Goal: Navigation & Orientation: Find specific page/section

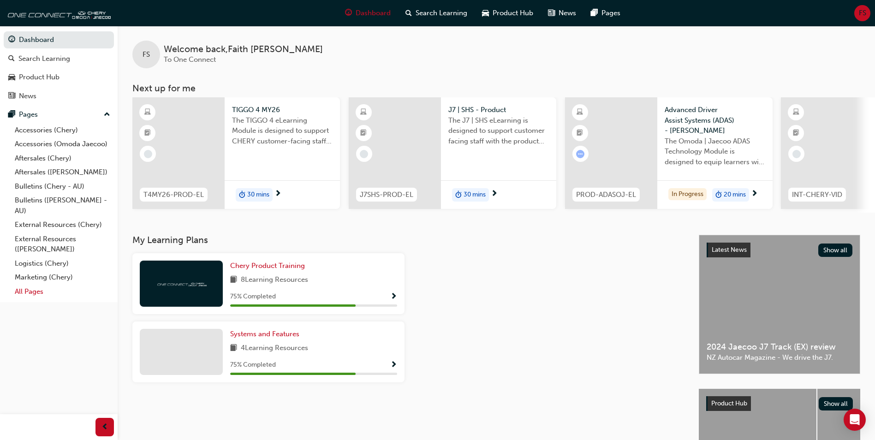
click at [64, 294] on link "All Pages" at bounding box center [62, 292] width 103 height 14
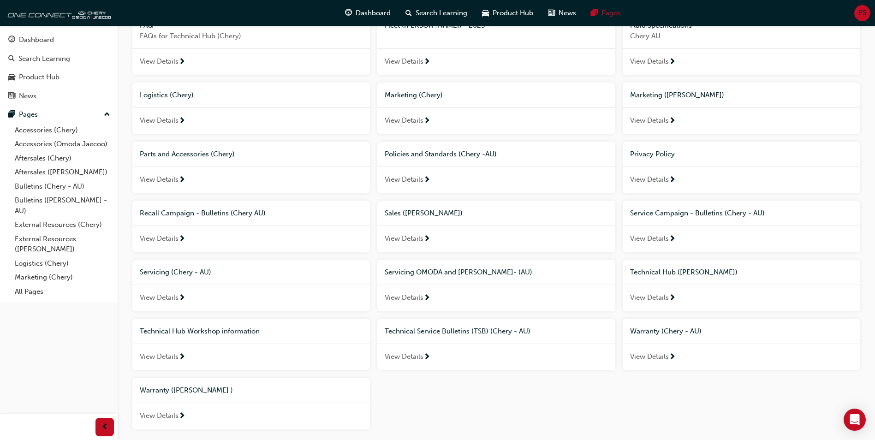
scroll to position [231, 0]
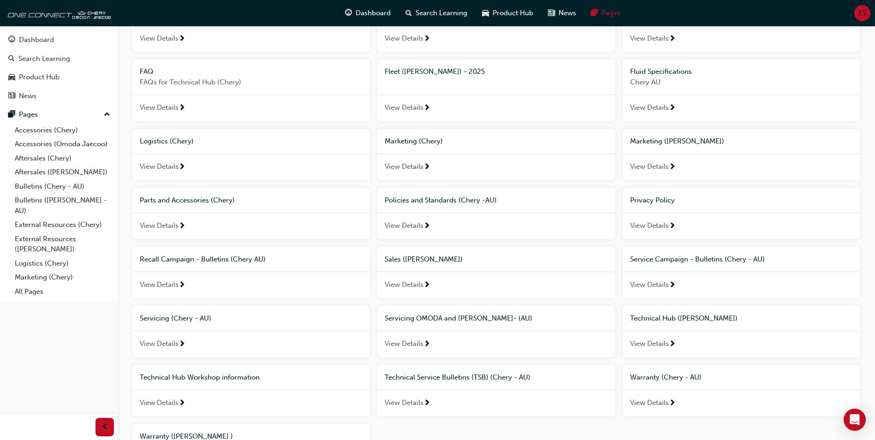
click at [155, 287] on span "View Details" at bounding box center [159, 285] width 39 height 11
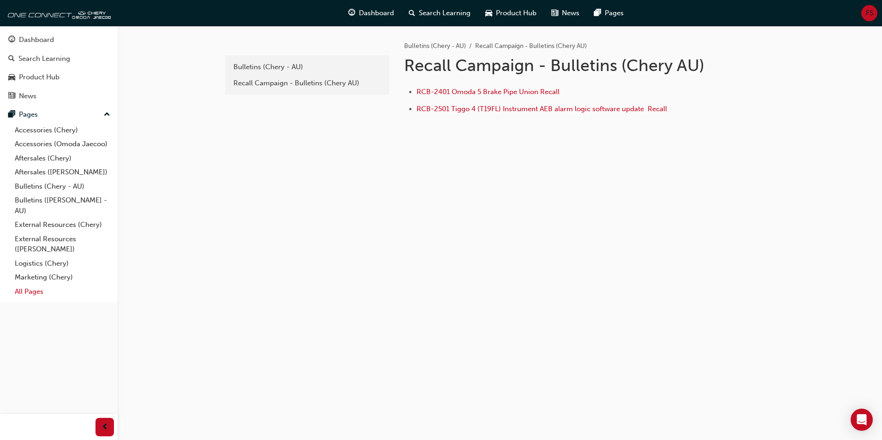
click at [57, 288] on link "All Pages" at bounding box center [62, 292] width 103 height 14
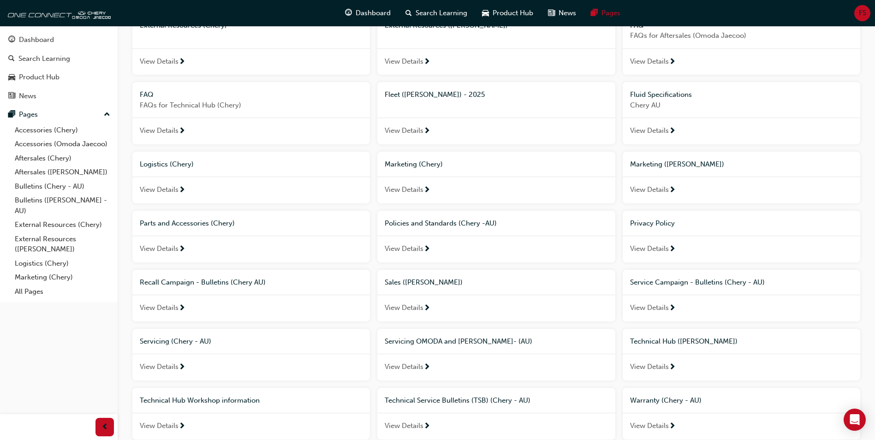
scroll to position [231, 0]
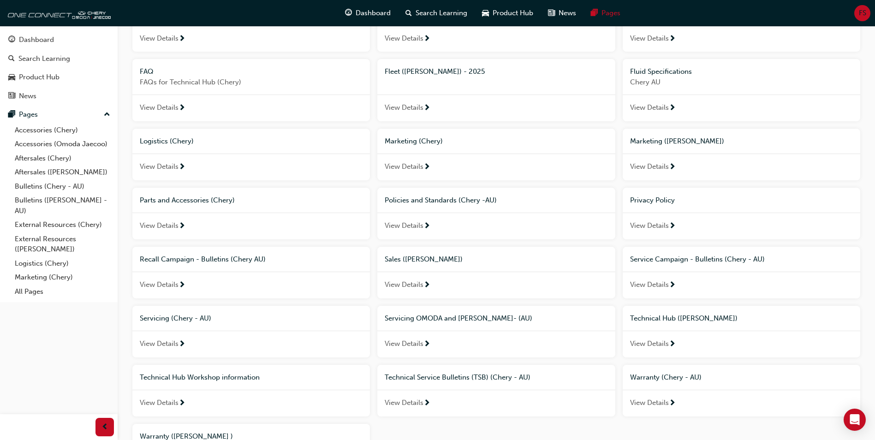
click at [648, 287] on span "View Details" at bounding box center [649, 285] width 39 height 11
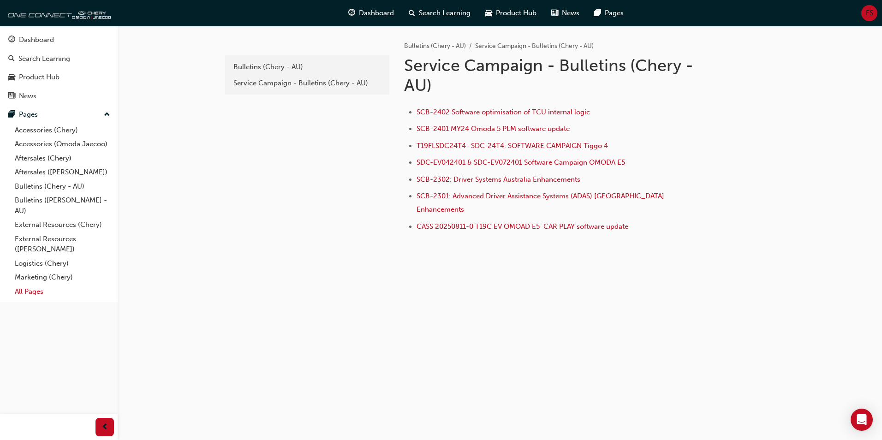
click at [40, 296] on link "All Pages" at bounding box center [62, 292] width 103 height 14
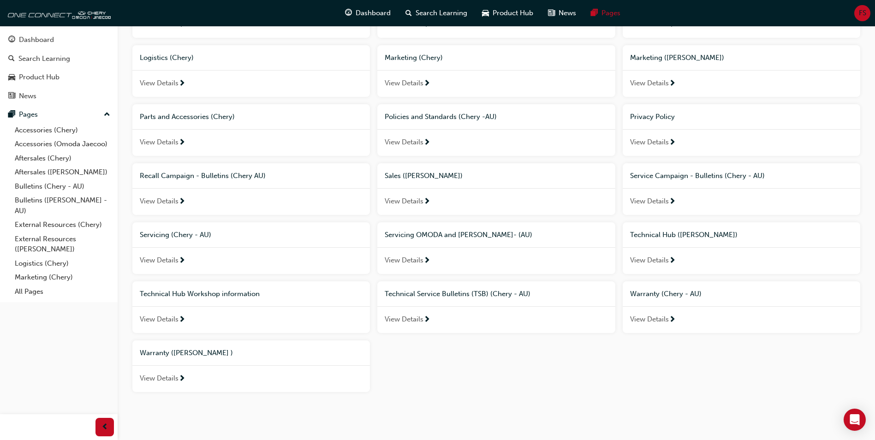
scroll to position [323, 0]
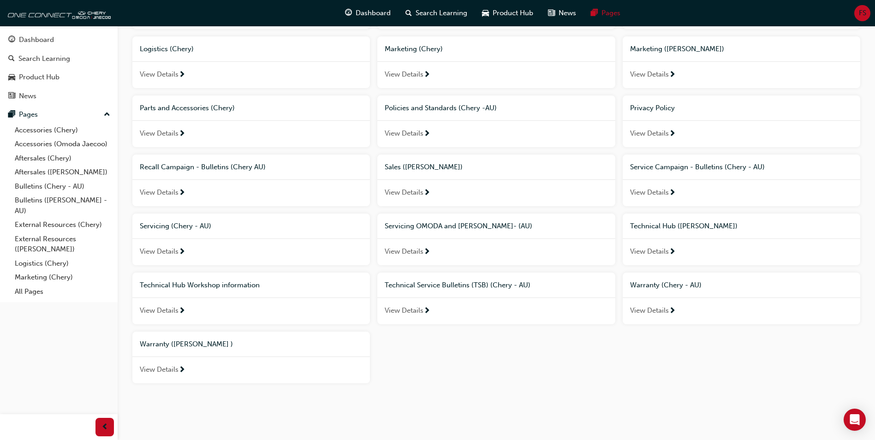
click at [420, 199] on div "View Details" at bounding box center [496, 192] width 238 height 27
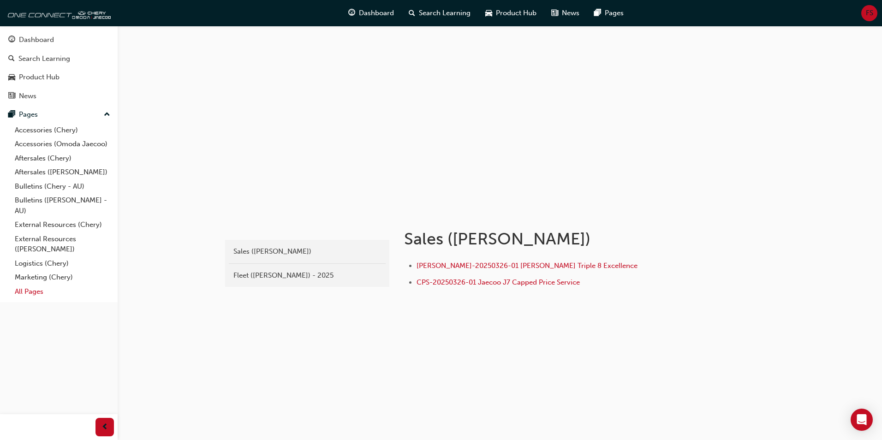
click at [55, 292] on link "All Pages" at bounding box center [62, 292] width 103 height 14
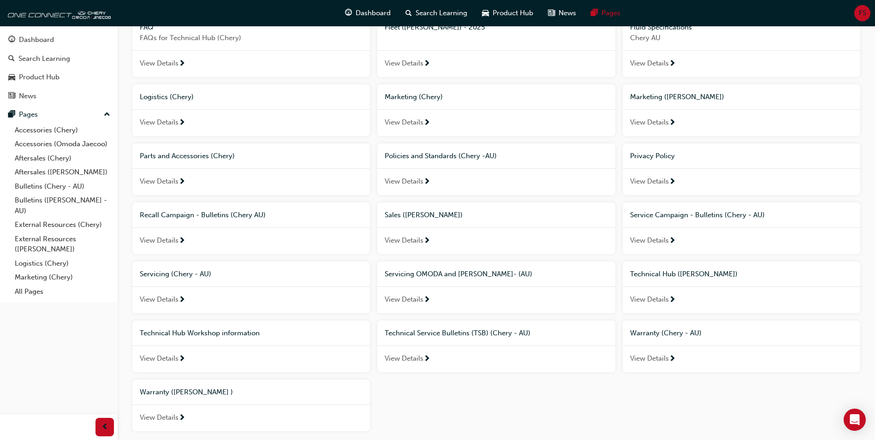
scroll to position [277, 0]
click at [430, 300] on span "next-icon" at bounding box center [427, 298] width 7 height 8
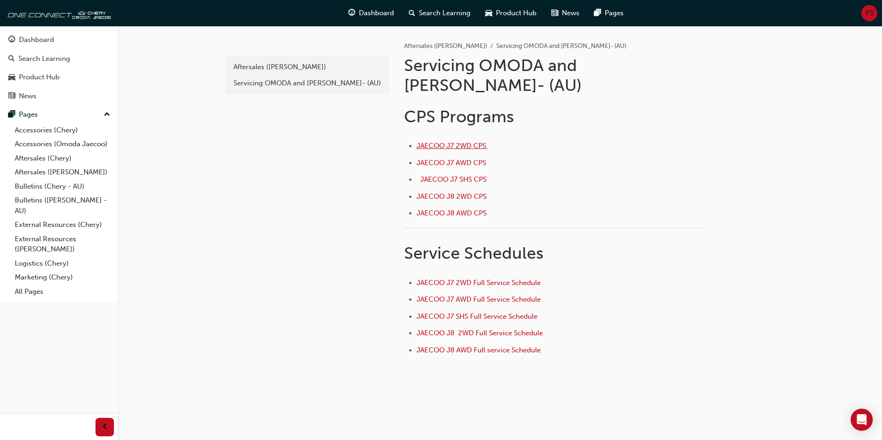
click at [463, 142] on span "JAECOO J7 2WD CPS ﻿" at bounding box center [453, 146] width 72 height 8
